Goal: Task Accomplishment & Management: Manage account settings

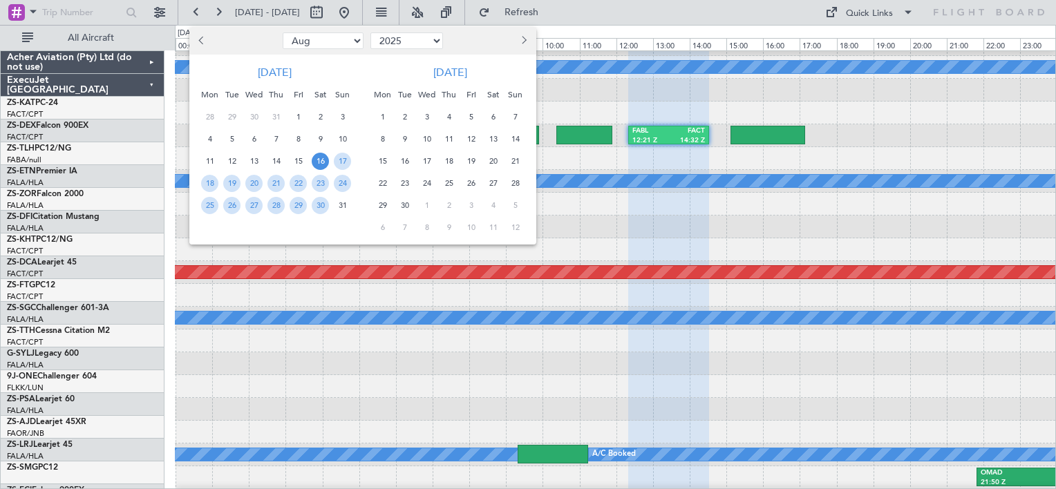
select select "8"
select select "2025"
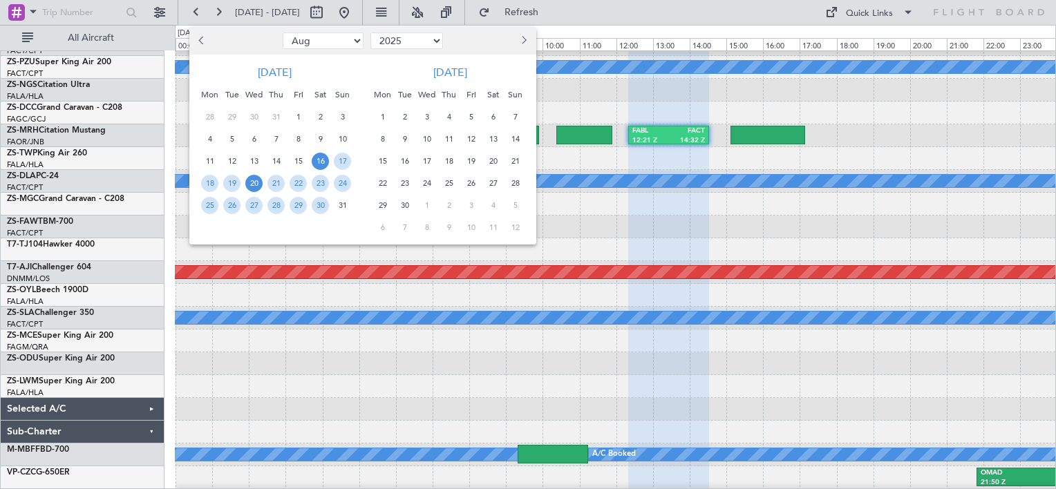
click at [255, 180] on span "20" at bounding box center [253, 183] width 17 height 17
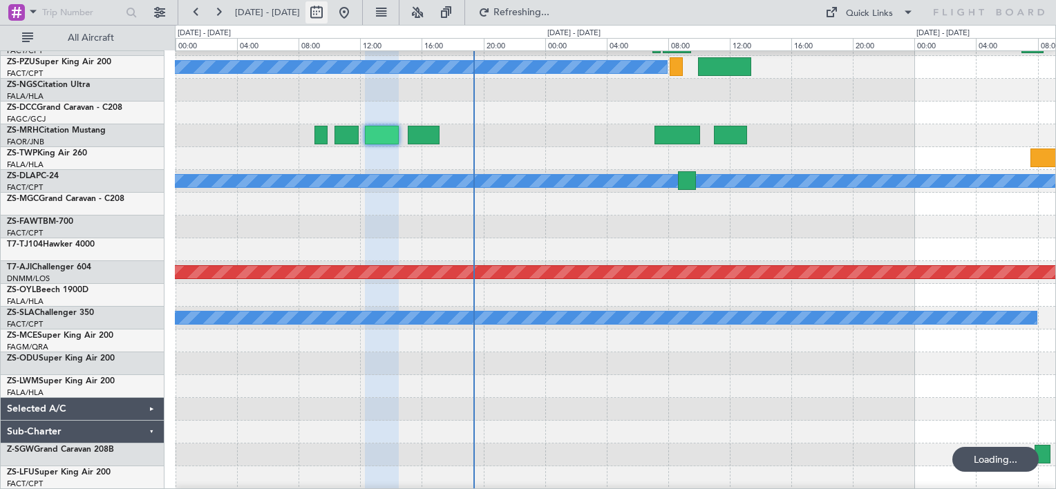
click at [328, 13] on button at bounding box center [317, 12] width 22 height 22
select select "8"
select select "2025"
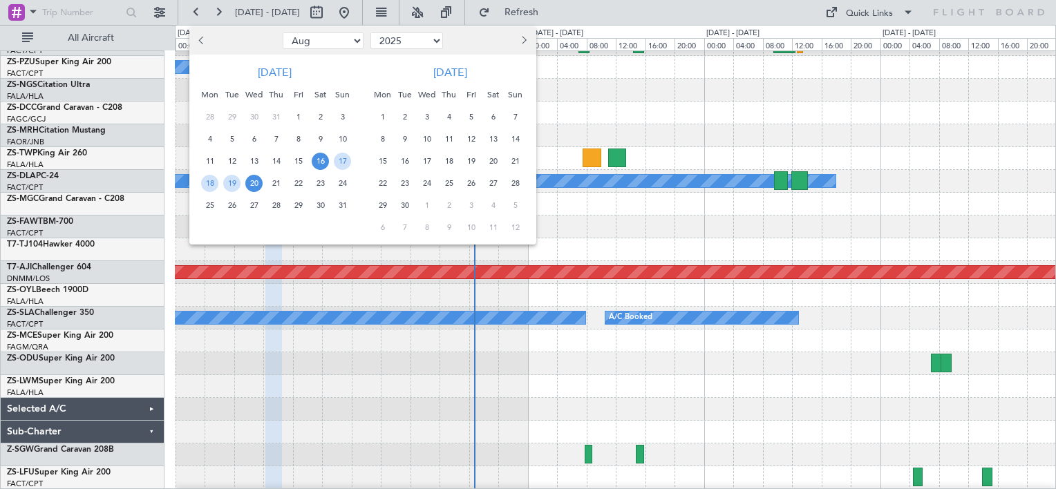
click at [254, 172] on div "20" at bounding box center [254, 183] width 22 height 22
click at [272, 178] on span "21" at bounding box center [275, 183] width 17 height 17
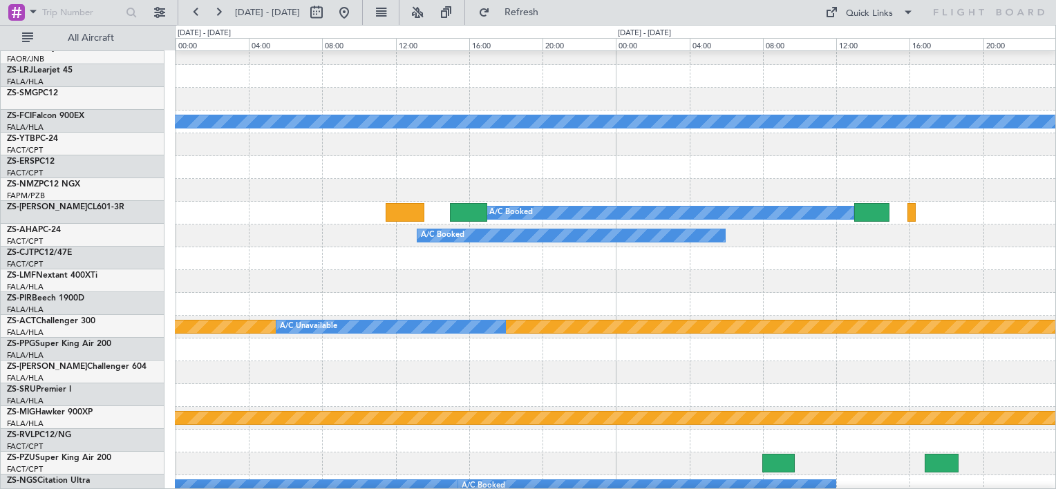
scroll to position [254, 0]
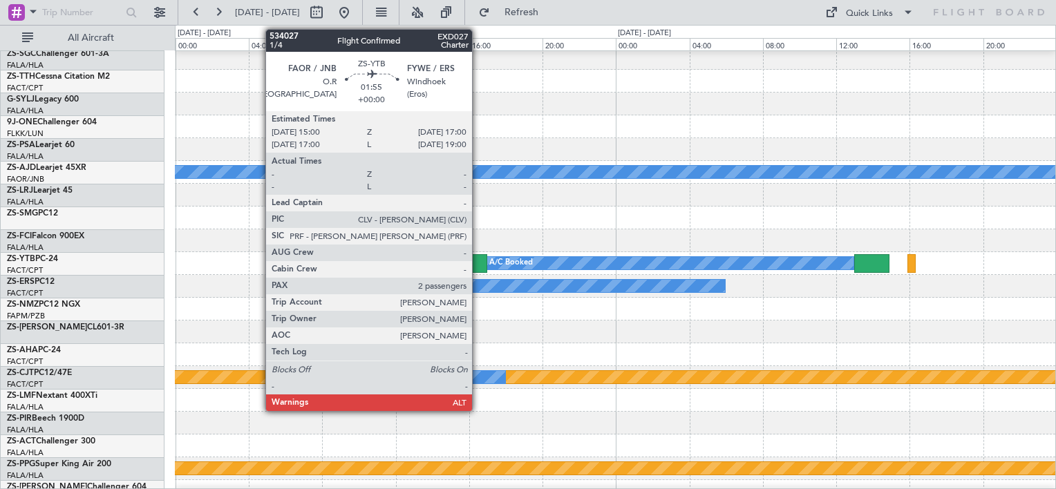
click at [478, 264] on div at bounding box center [468, 263] width 37 height 19
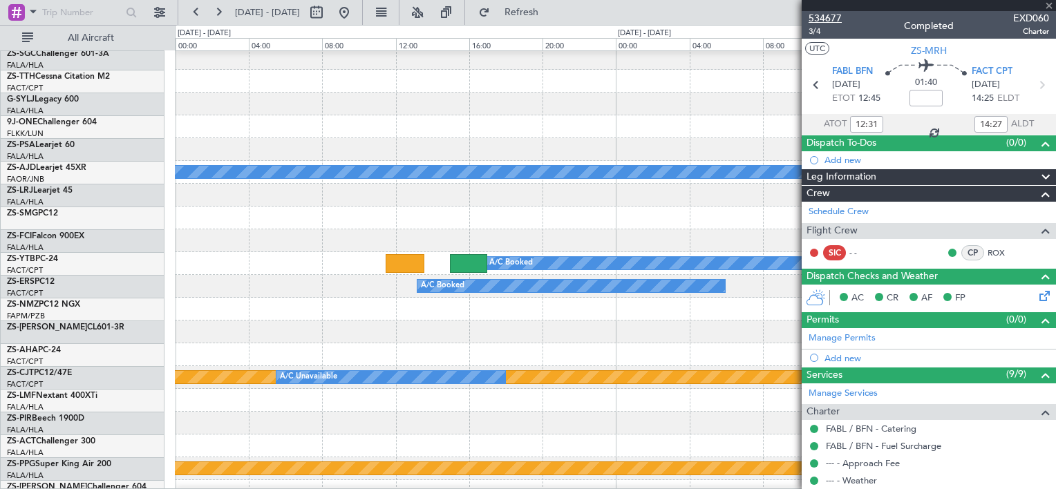
type input "2"
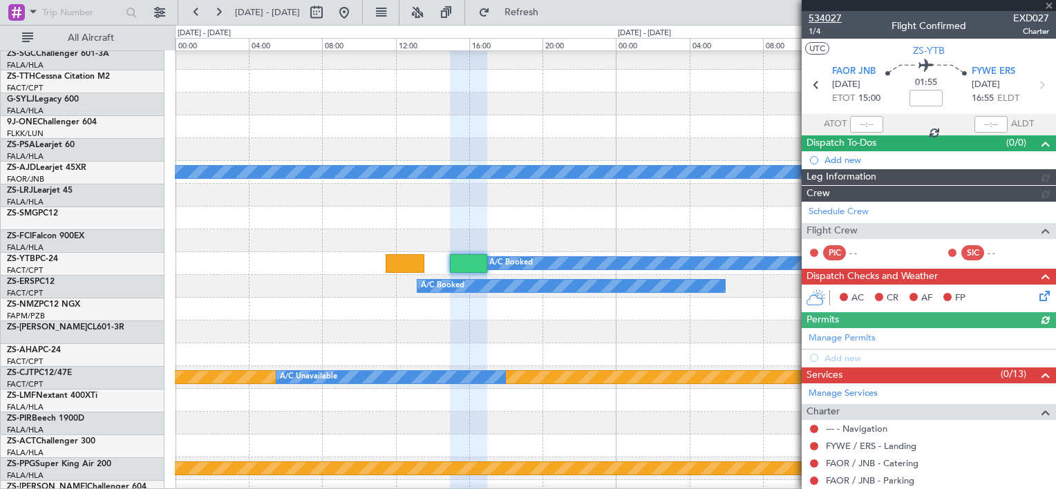
click at [816, 12] on span "534027" at bounding box center [825, 18] width 33 height 15
